Goal: Information Seeking & Learning: Learn about a topic

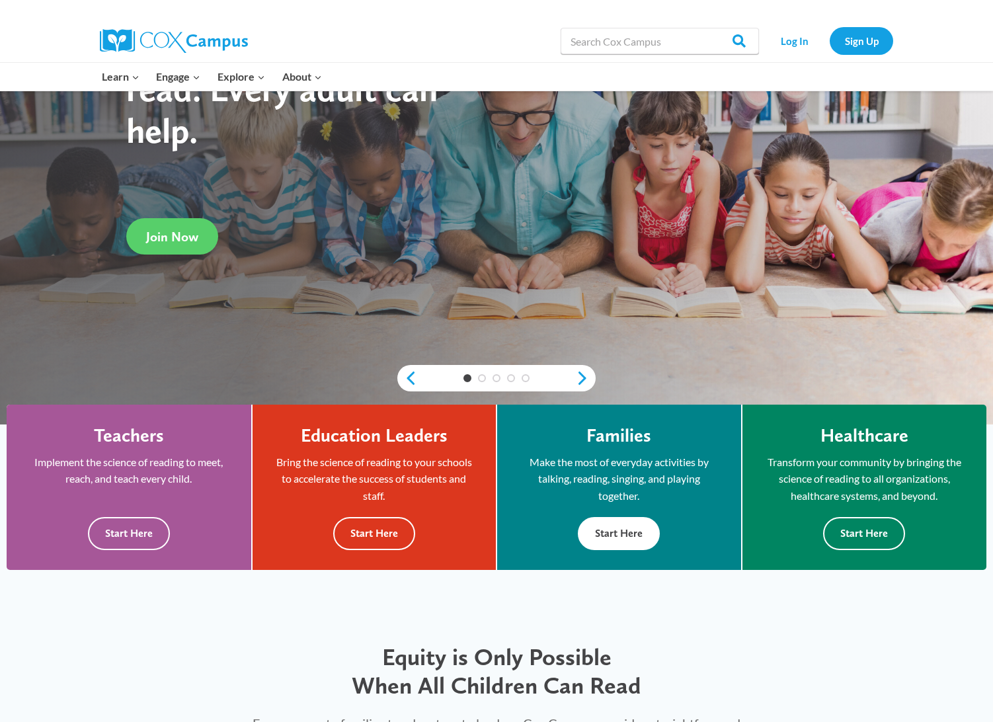
scroll to position [209, 0]
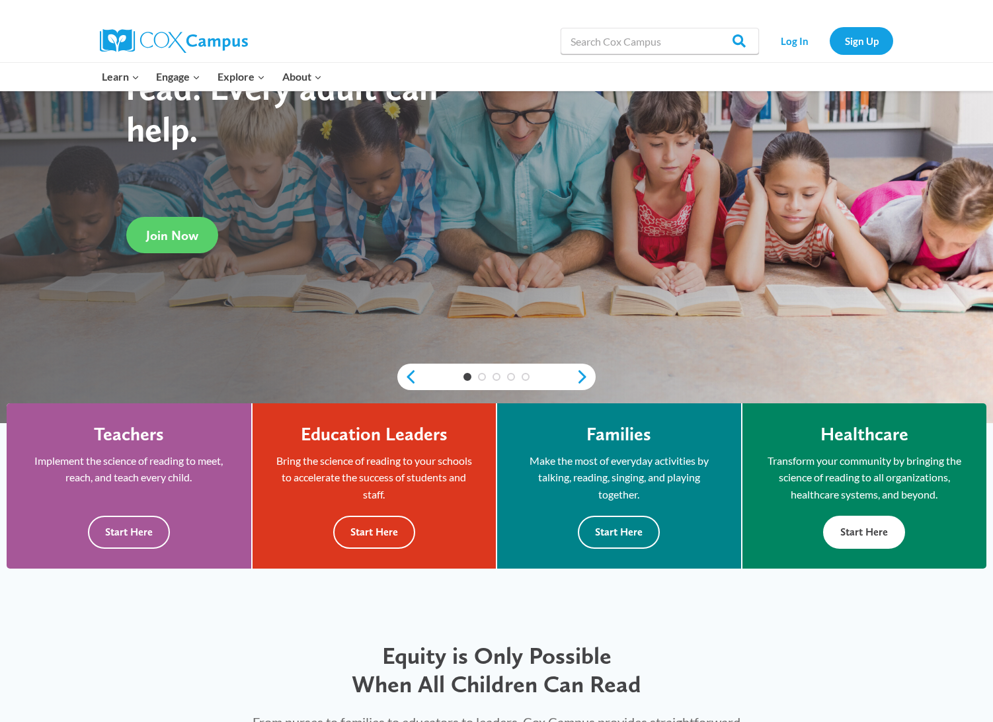
click at [853, 525] on button "Start Here" at bounding box center [864, 532] width 82 height 32
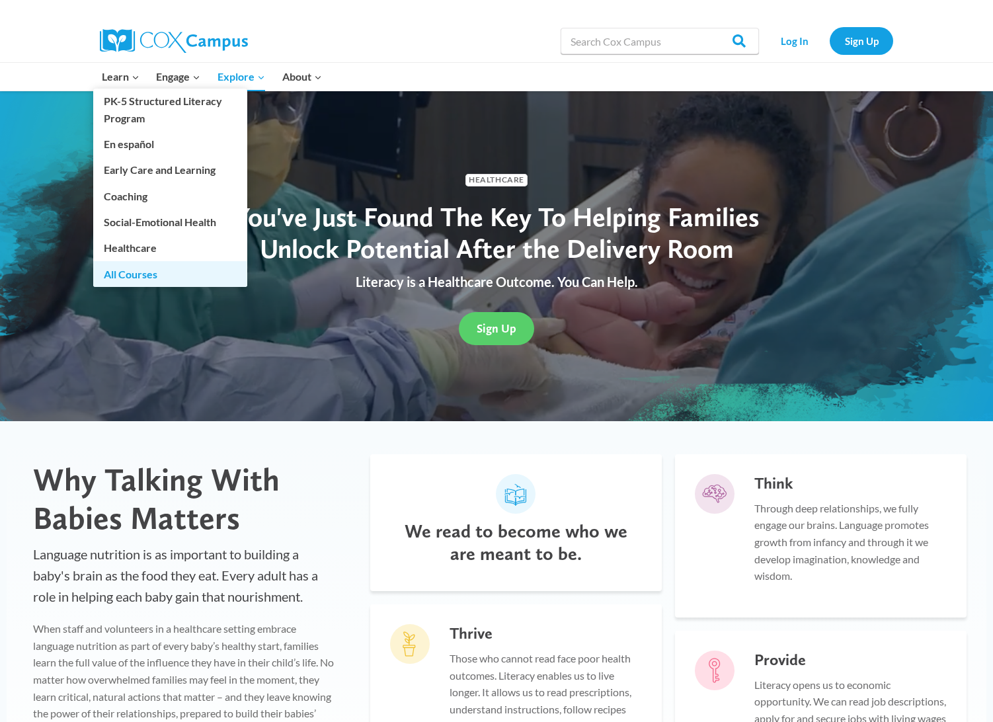
click at [121, 274] on link "All Courses" at bounding box center [170, 273] width 154 height 25
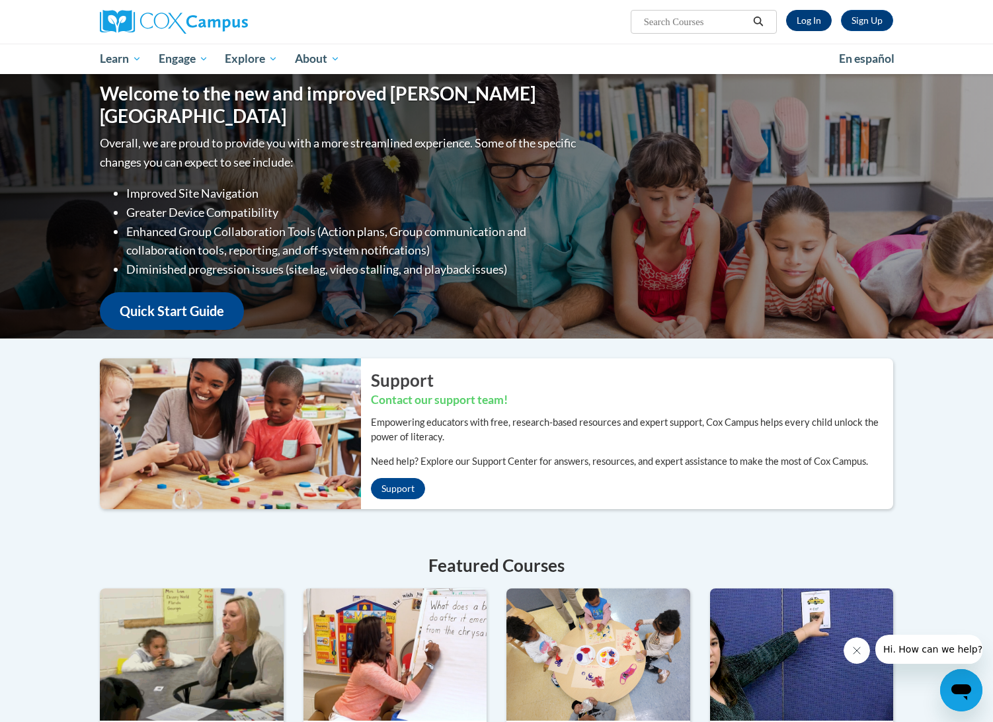
click at [806, 20] on link "Log In" at bounding box center [809, 20] width 46 height 21
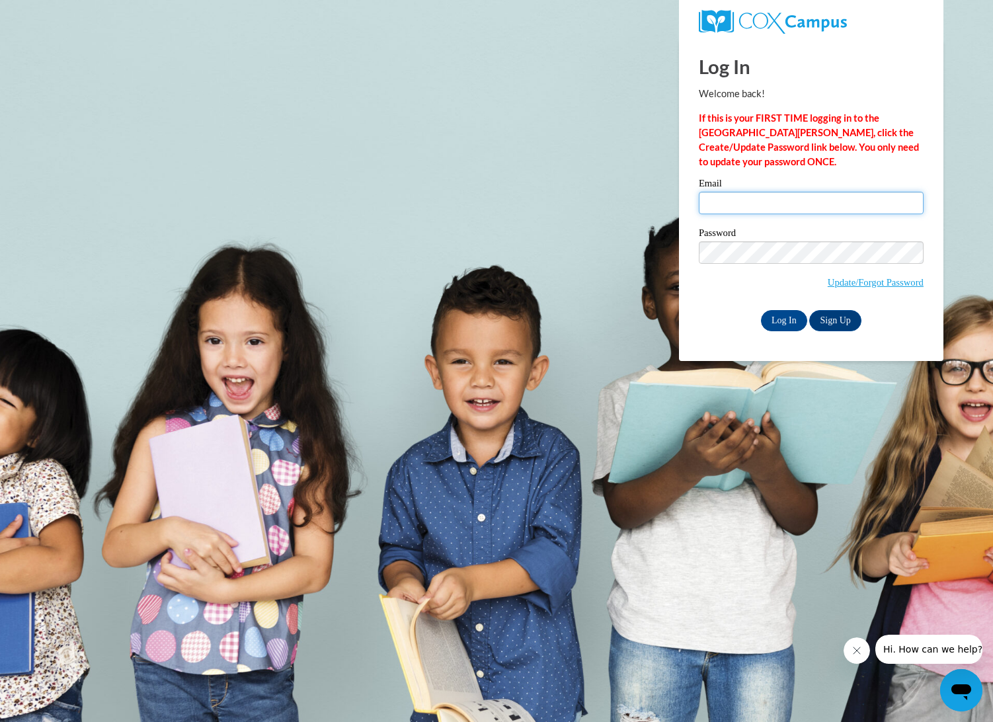
type input "[EMAIL_ADDRESS][DOMAIN_NAME]"
click at [783, 318] on input "Log In" at bounding box center [784, 320] width 46 height 21
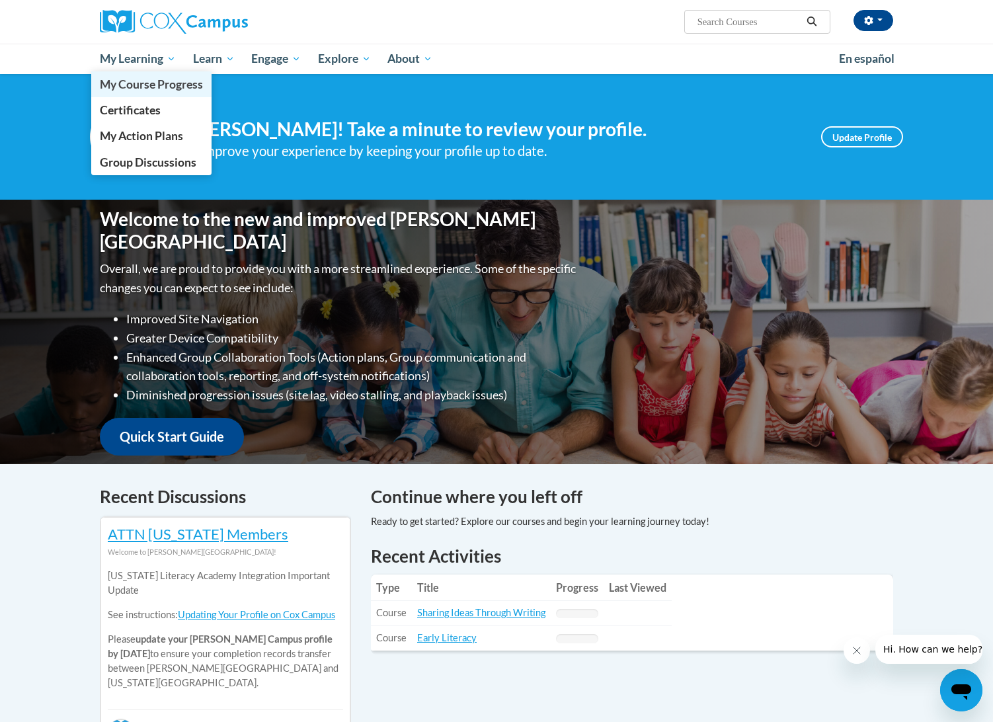
click at [161, 87] on span "My Course Progress" at bounding box center [151, 84] width 103 height 14
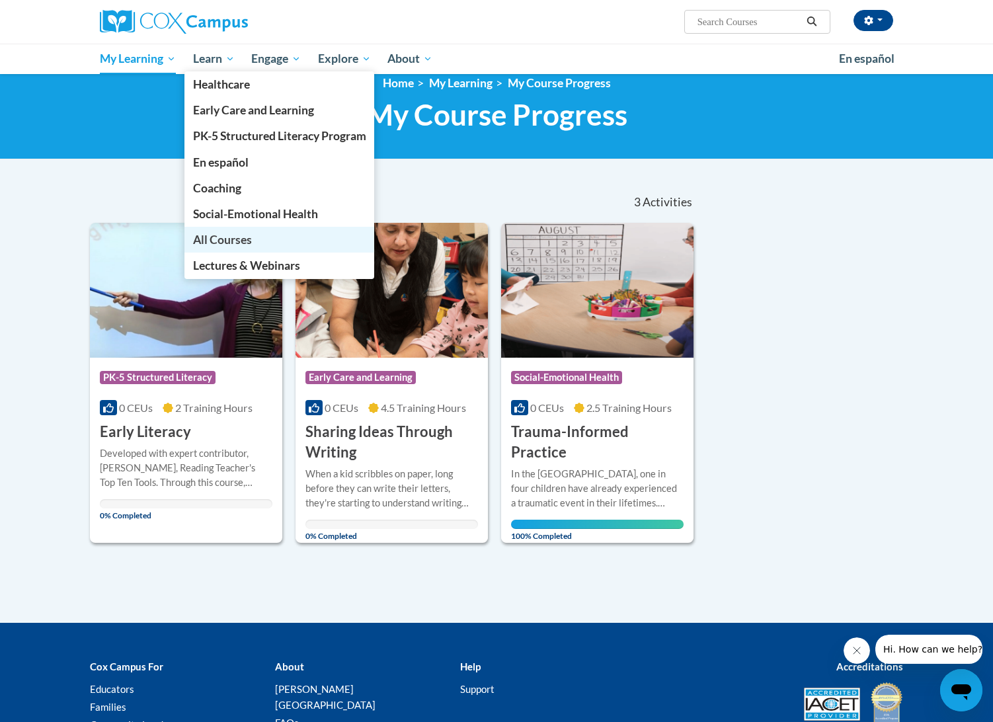
scroll to position [20, 0]
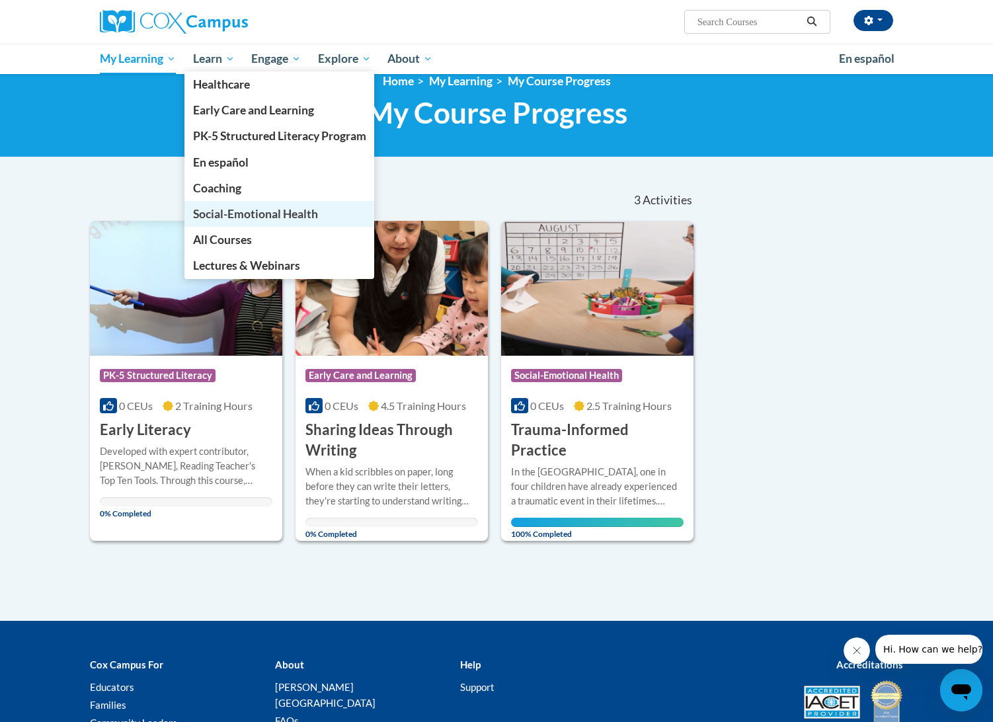
click at [221, 212] on span "Social-Emotional Health" at bounding box center [255, 214] width 125 height 14
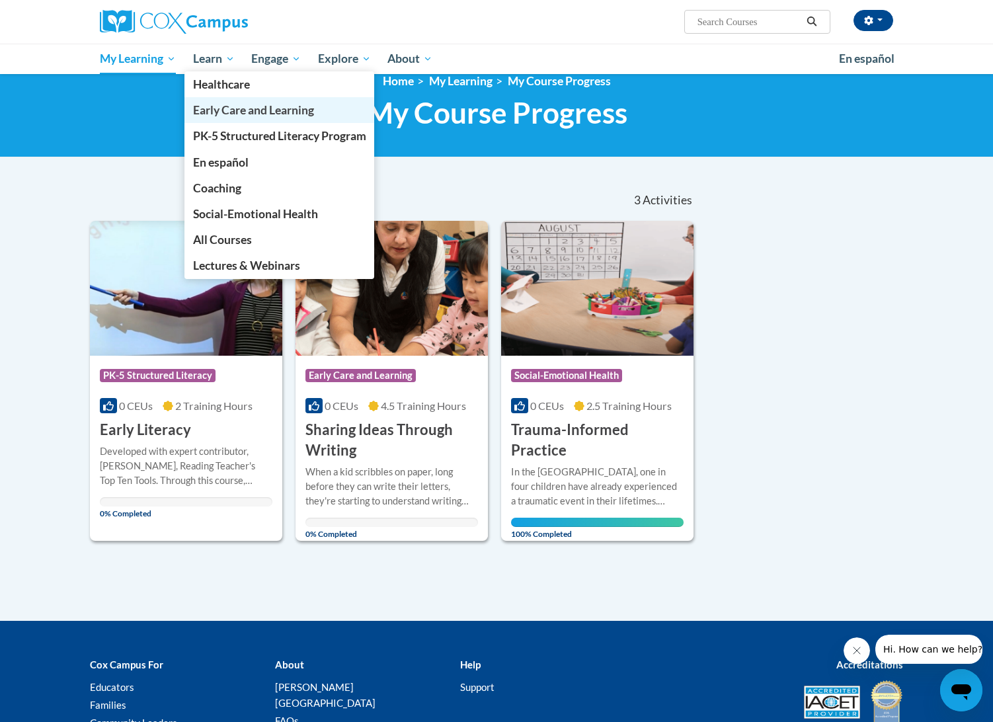
click at [222, 109] on span "Early Care and Learning" at bounding box center [253, 110] width 121 height 14
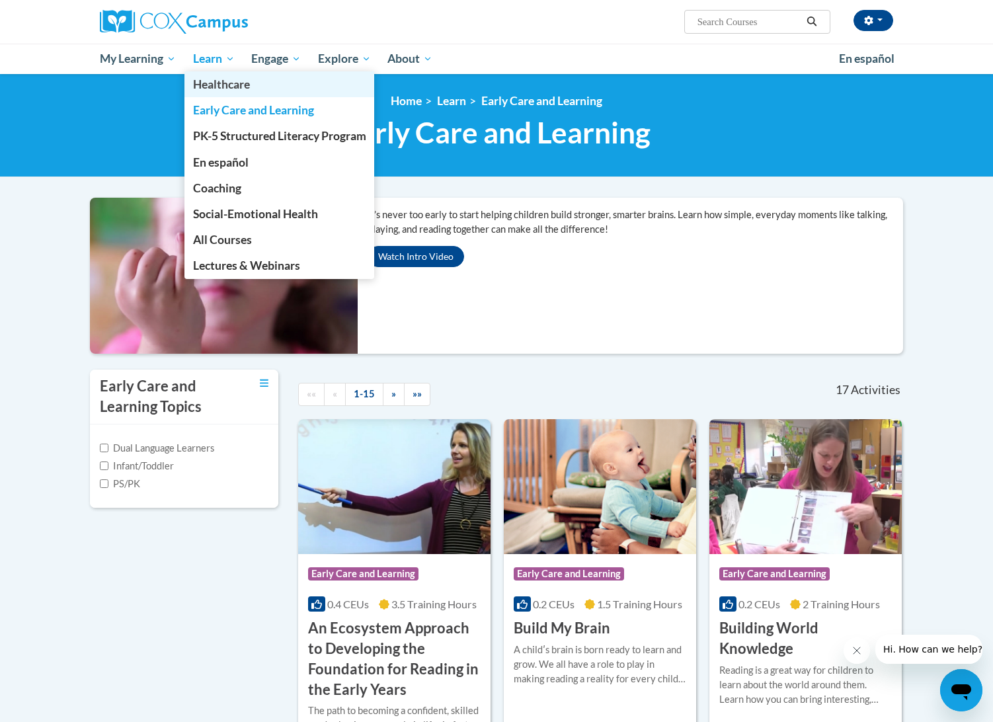
click at [227, 81] on span "Healthcare" at bounding box center [221, 84] width 57 height 14
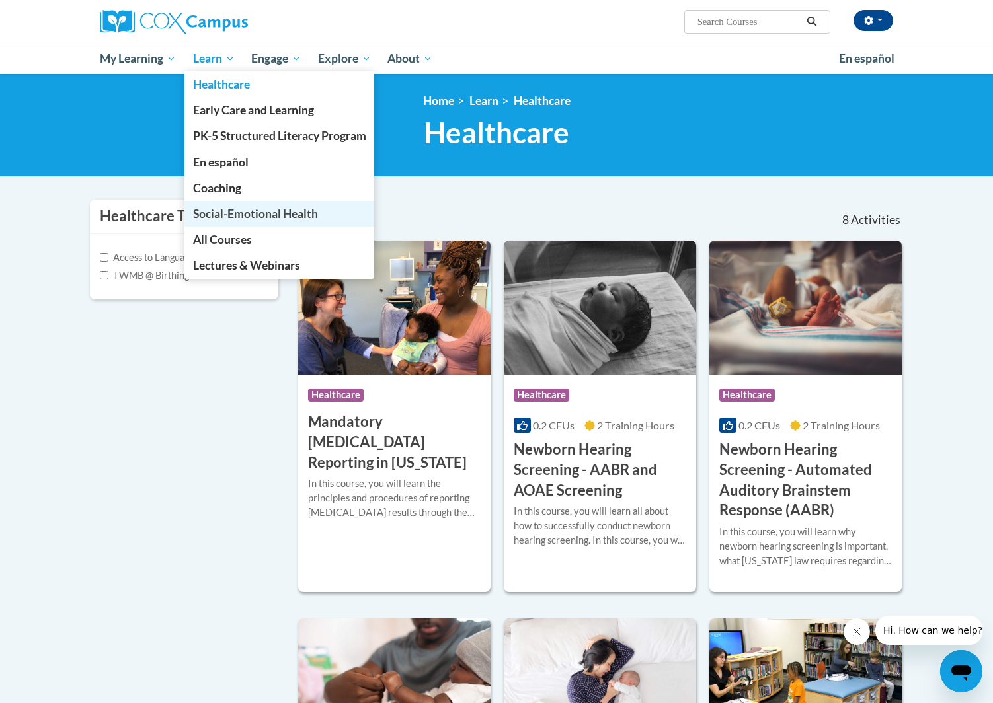
click at [252, 212] on span "Social-Emotional Health" at bounding box center [255, 214] width 125 height 14
